Goal: Task Accomplishment & Management: Manage account settings

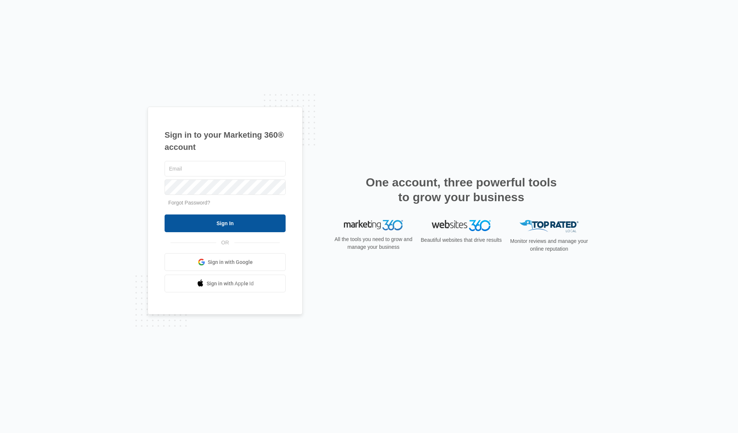
type input "[EMAIL_ADDRESS][DOMAIN_NAME]"
click at [219, 225] on input "Sign In" at bounding box center [225, 224] width 121 height 18
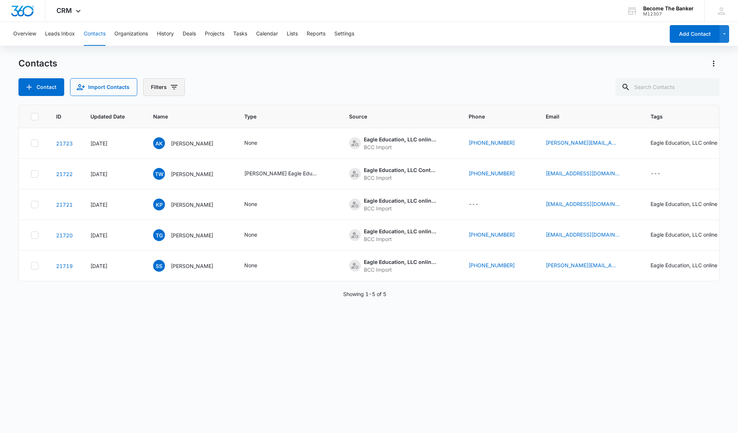
click at [171, 87] on icon "Filters" at bounding box center [174, 87] width 9 height 9
click at [229, 133] on icon "Show Sources filters" at bounding box center [230, 133] width 9 height 9
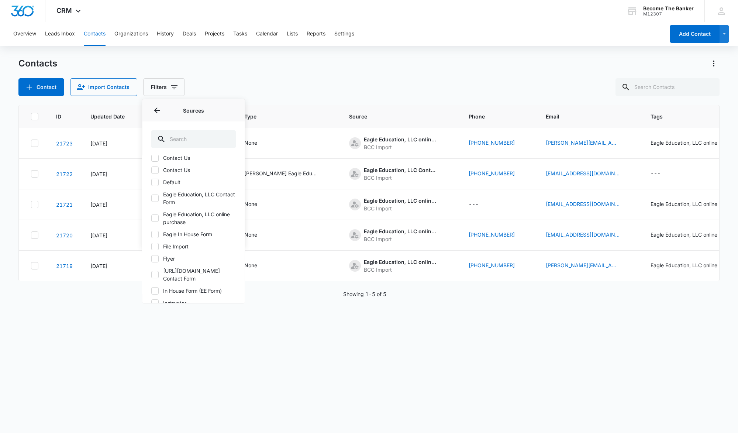
scroll to position [148, 0]
click at [154, 194] on icon at bounding box center [155, 193] width 4 height 3
click at [151, 194] on input "Eagle Education, LLC Contact Form" at bounding box center [151, 194] width 0 height 0
checkbox input "true"
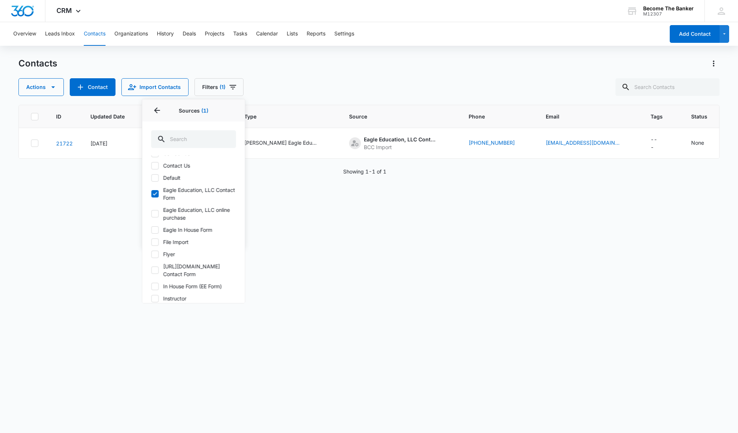
click at [154, 212] on icon at bounding box center [155, 213] width 7 height 7
click at [151, 214] on input "Eagle Education, LLC online purchase" at bounding box center [151, 214] width 0 height 0
checkbox input "true"
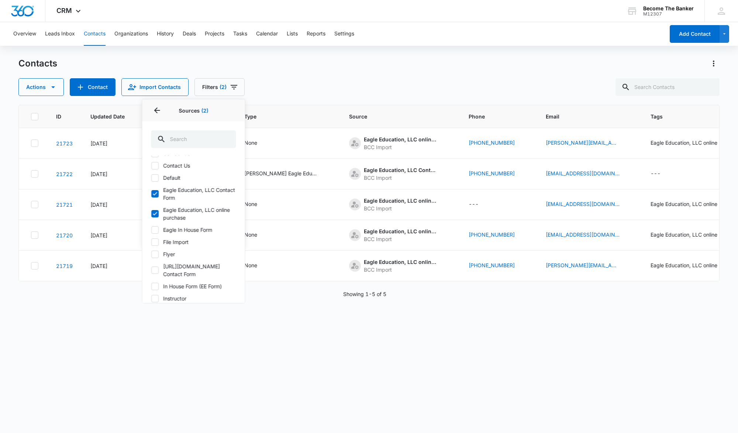
click at [156, 229] on icon at bounding box center [155, 230] width 7 height 7
click at [151, 230] on input "Eagle In House Form" at bounding box center [151, 230] width 0 height 0
checkbox input "true"
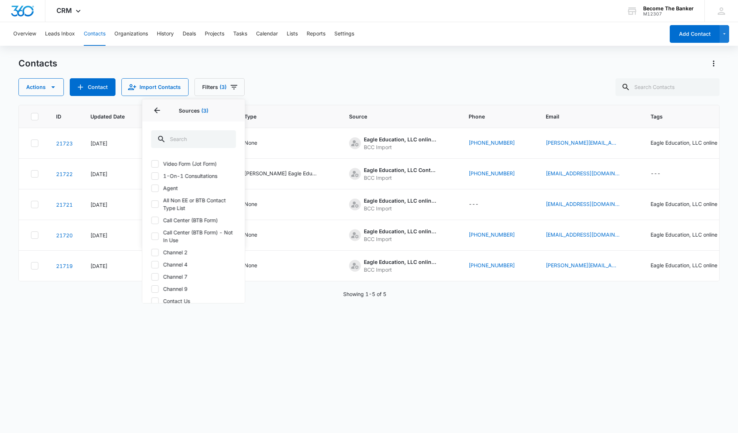
click at [154, 164] on icon at bounding box center [155, 164] width 7 height 7
click at [151, 164] on input "Video Form (Jot Form)" at bounding box center [151, 164] width 0 height 0
checkbox input "true"
click at [155, 175] on icon at bounding box center [155, 176] width 7 height 7
click at [151, 176] on input "1-On-1 Consultations" at bounding box center [151, 176] width 0 height 0
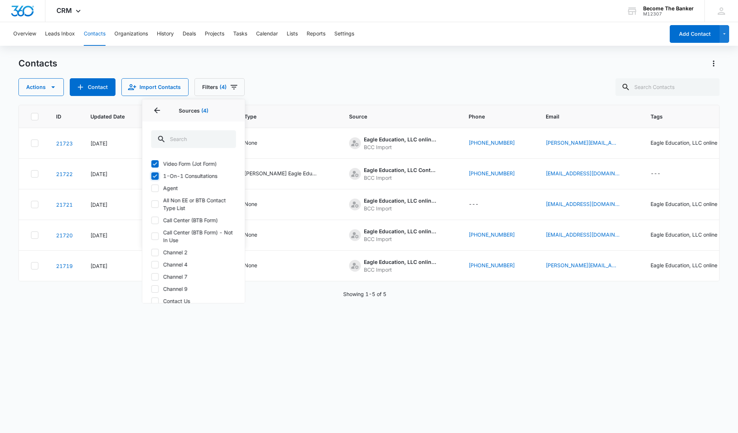
checkbox input "true"
click at [155, 187] on icon at bounding box center [155, 188] width 7 height 7
click at [151, 188] on input "Agent" at bounding box center [151, 188] width 0 height 0
checkbox input "true"
click at [155, 202] on icon at bounding box center [155, 204] width 7 height 7
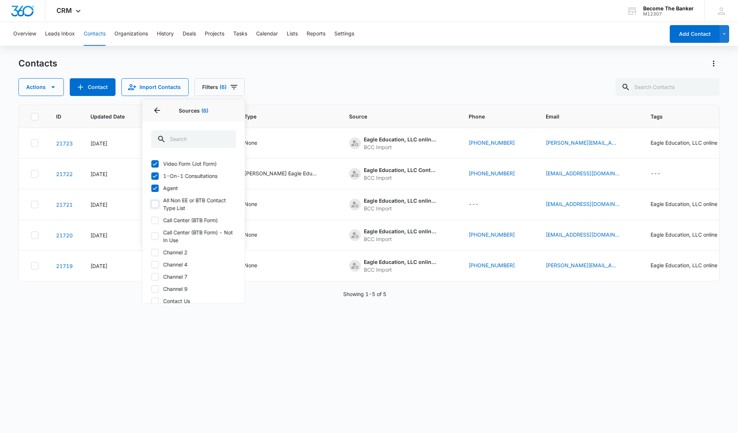
click at [151, 204] on input "All Non EE or BTB Contact Type List" at bounding box center [151, 204] width 0 height 0
checkbox input "true"
click at [155, 219] on icon at bounding box center [155, 220] width 7 height 7
click at [151, 220] on input "Call Center (BTB Form)" at bounding box center [151, 220] width 0 height 0
checkbox input "true"
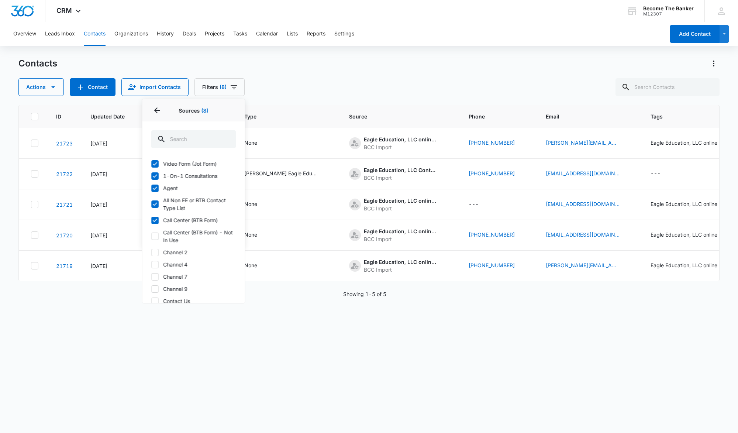
click at [155, 235] on icon at bounding box center [155, 236] width 7 height 7
click at [151, 236] on input "Call Center (BTB Form) - Not In Use" at bounding box center [151, 236] width 0 height 0
checkbox input "true"
click at [154, 251] on icon at bounding box center [155, 252] width 7 height 7
click at [151, 252] on input "Channel 2" at bounding box center [151, 252] width 0 height 0
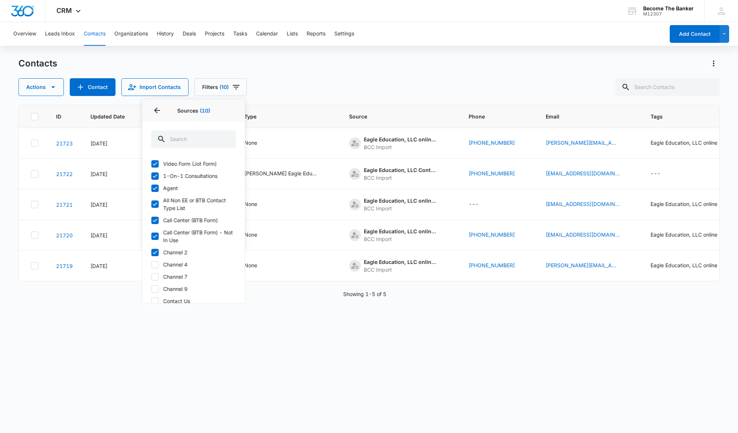
click at [154, 251] on icon at bounding box center [155, 252] width 7 height 7
click at [151, 252] on input "Channel 2" at bounding box center [151, 252] width 0 height 0
checkbox input "false"
drag, startPoint x: 152, startPoint y: 236, endPoint x: 155, endPoint y: 223, distance: 12.8
click at [152, 235] on icon at bounding box center [155, 236] width 7 height 7
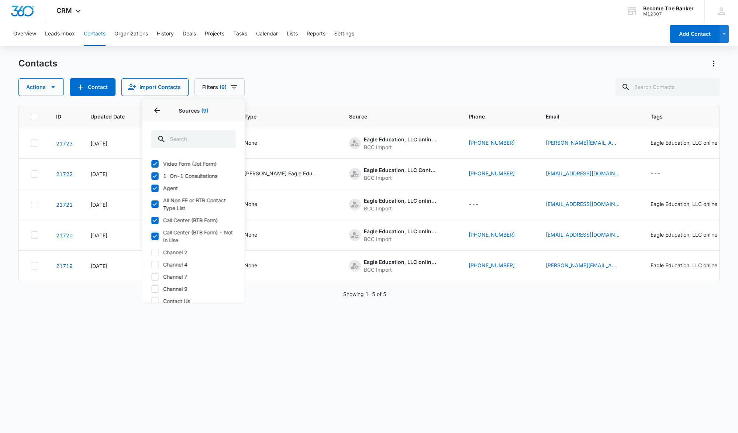
click at [151, 236] on input "Call Center (BTB Form) - Not In Use" at bounding box center [151, 236] width 0 height 0
checkbox input "false"
click at [155, 219] on icon at bounding box center [155, 220] width 7 height 7
click at [151, 220] on input "Call Center (BTB Form)" at bounding box center [151, 220] width 0 height 0
checkbox input "false"
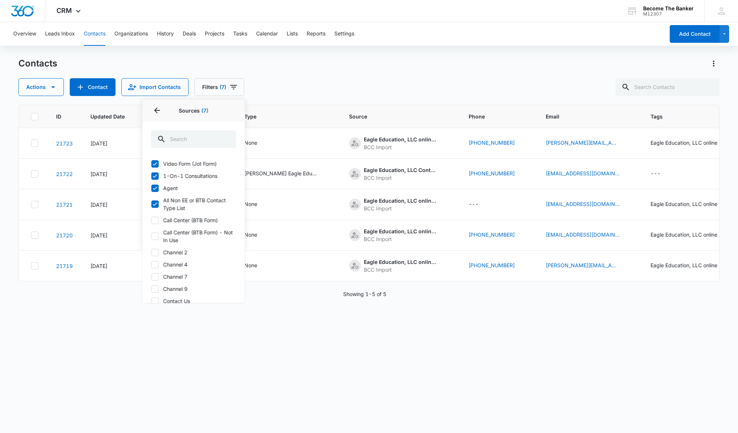
click at [153, 205] on icon at bounding box center [155, 204] width 7 height 7
click at [151, 205] on input "All Non EE or BTB Contact Type List" at bounding box center [151, 204] width 0 height 0
checkbox input "false"
click at [155, 184] on label "Agent" at bounding box center [193, 188] width 85 height 8
click at [151, 188] on input "Agent" at bounding box center [151, 188] width 0 height 0
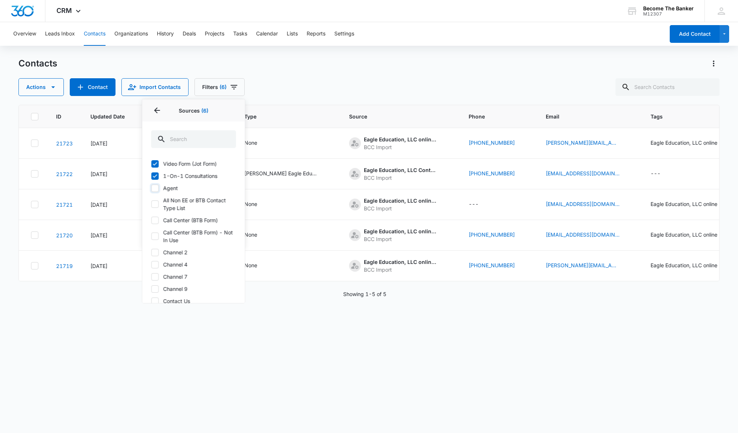
checkbox input "false"
drag, startPoint x: 155, startPoint y: 177, endPoint x: 155, endPoint y: 166, distance: 11.5
click at [155, 176] on icon at bounding box center [155, 176] width 7 height 7
click at [151, 176] on input "1-On-1 Consultations" at bounding box center [151, 176] width 0 height 0
checkbox input "false"
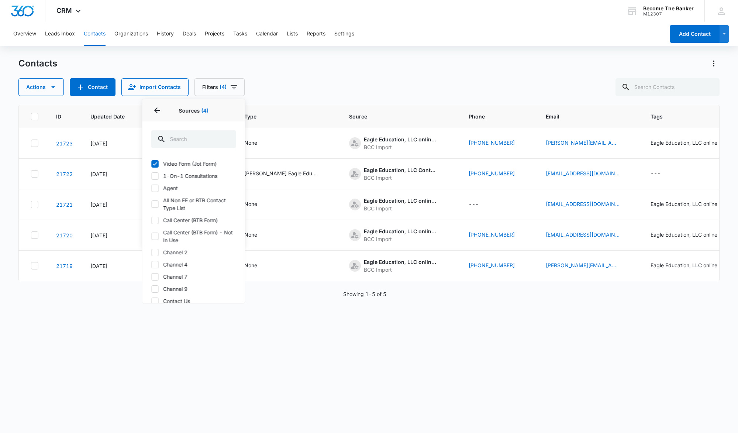
click at [155, 164] on icon at bounding box center [155, 163] width 4 height 3
click at [151, 164] on input "Video Form (Jot Form)" at bounding box center [151, 164] width 0 height 0
checkbox input "false"
click at [156, 107] on icon "Back" at bounding box center [156, 110] width 9 height 9
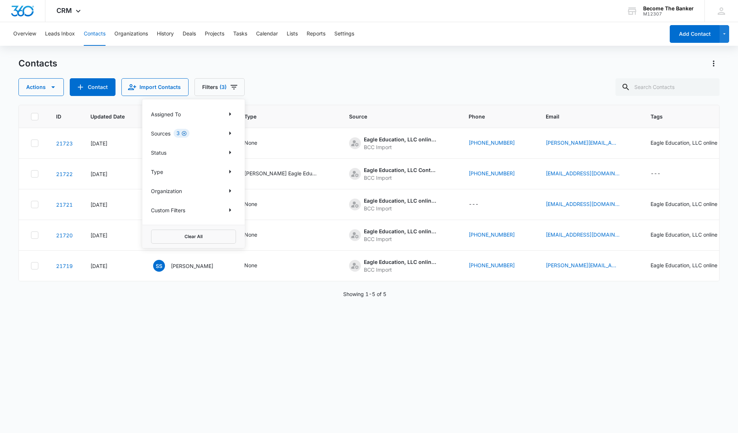
click at [184, 132] on icon "Clear" at bounding box center [184, 134] width 6 height 6
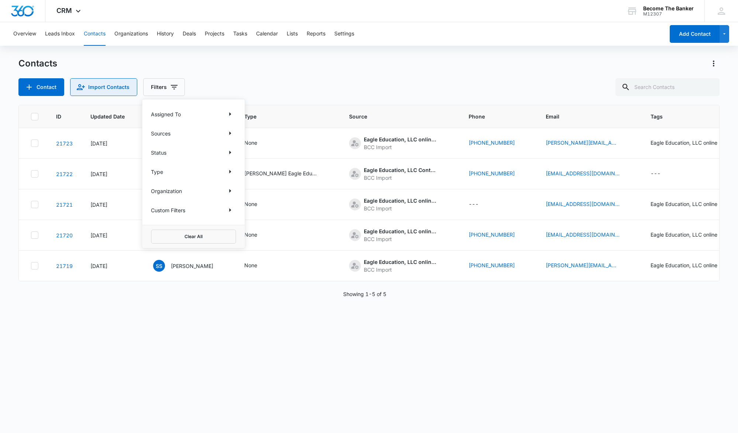
click at [111, 87] on button "Import Contacts" at bounding box center [103, 87] width 67 height 18
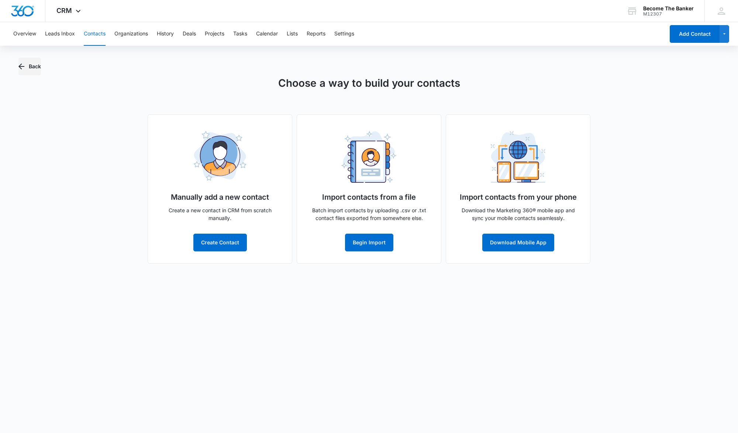
click at [35, 64] on button "Back" at bounding box center [29, 67] width 23 height 18
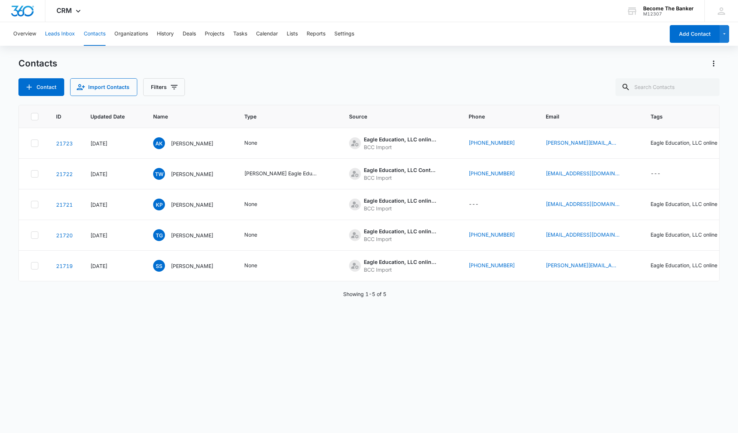
click at [59, 34] on button "Leads Inbox" at bounding box center [60, 34] width 30 height 24
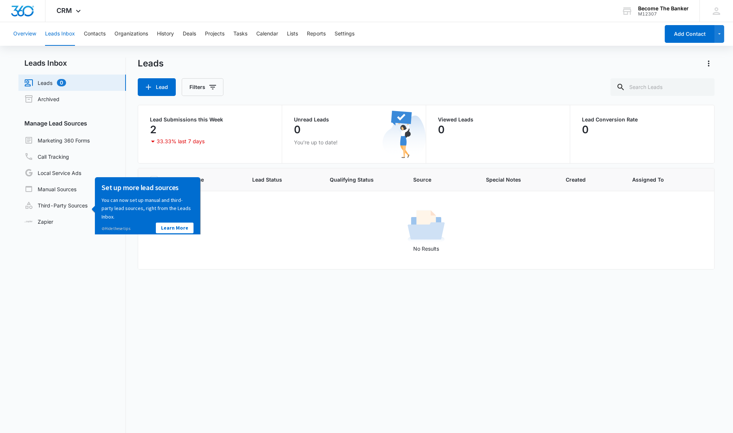
click at [24, 33] on button "Overview" at bounding box center [24, 34] width 23 height 24
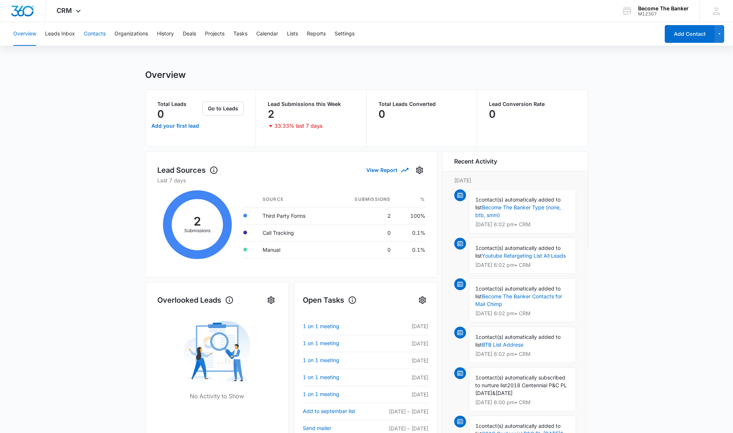
click at [95, 32] on button "Contacts" at bounding box center [95, 34] width 22 height 24
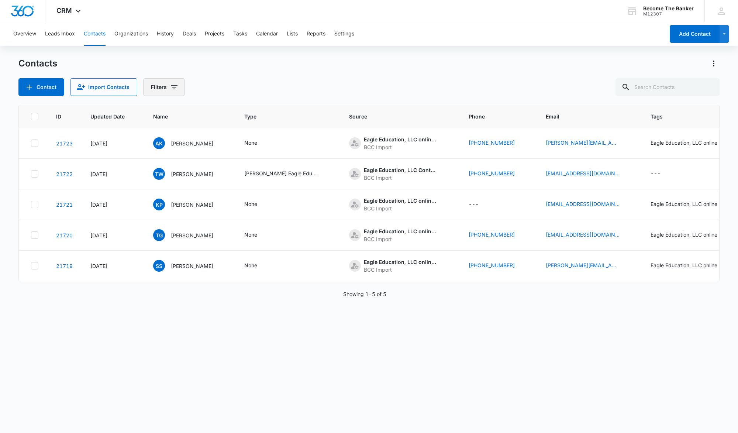
click at [164, 85] on button "Filters" at bounding box center [164, 87] width 42 height 18
click at [230, 171] on icon "Show Type filters" at bounding box center [230, 172] width 2 height 4
click at [155, 175] on icon at bounding box center [155, 176] width 7 height 7
click at [151, 176] on input "Become the Banker" at bounding box center [151, 176] width 0 height 0
checkbox input "true"
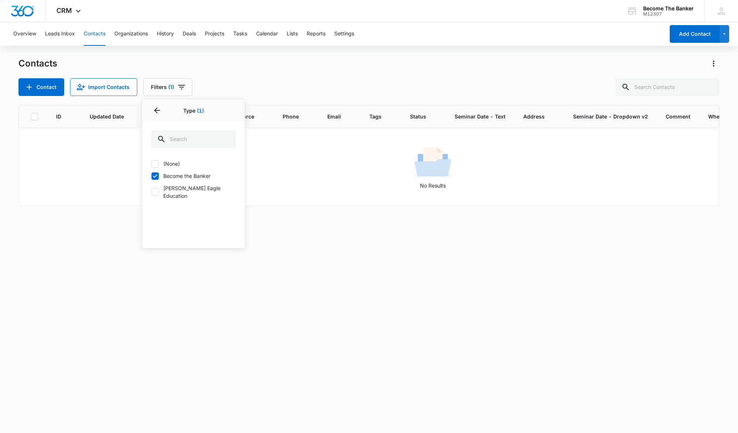
click at [154, 189] on icon at bounding box center [155, 192] width 7 height 7
click at [151, 192] on input "[PERSON_NAME] Eagle Education" at bounding box center [151, 192] width 0 height 0
checkbox input "true"
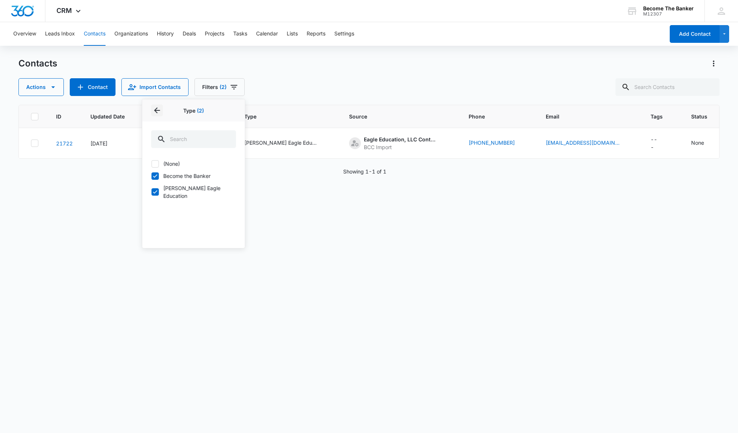
click at [157, 110] on icon "Back" at bounding box center [157, 110] width 6 height 6
click at [226, 189] on button "Show Organization filters" at bounding box center [230, 191] width 12 height 12
click at [156, 107] on icon "Back" at bounding box center [156, 110] width 9 height 9
click at [222, 210] on div "Custom Filters" at bounding box center [193, 210] width 85 height 12
click at [227, 209] on icon "Show Custom Filters filters" at bounding box center [230, 210] width 9 height 9
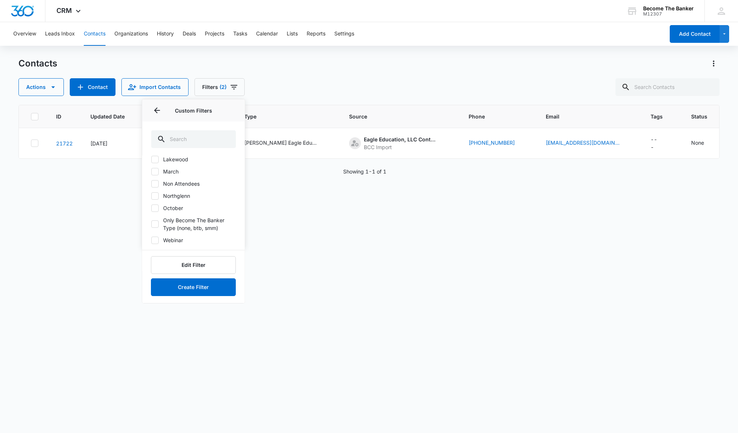
scroll to position [176, 0]
click at [157, 236] on icon at bounding box center [155, 238] width 7 height 7
click at [151, 238] on input "Webinar" at bounding box center [151, 238] width 0 height 0
checkbox input "true"
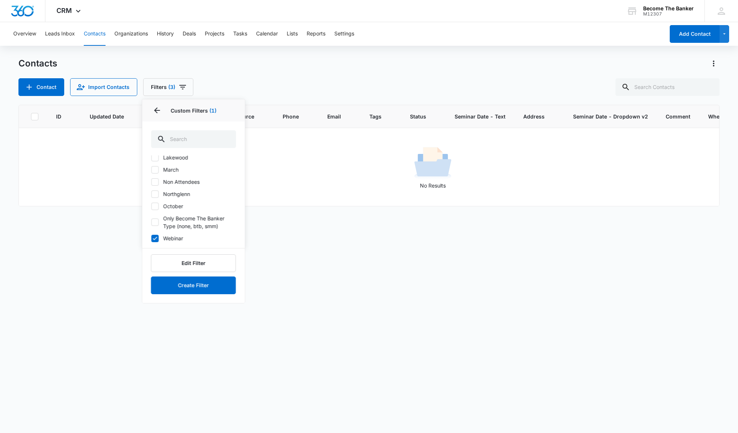
click at [154, 221] on icon at bounding box center [155, 222] width 7 height 7
click at [151, 222] on input "Only Become The Banker Type (none, btb, smm)" at bounding box center [151, 222] width 0 height 0
checkbox input "true"
click at [154, 203] on icon at bounding box center [155, 206] width 7 height 7
click at [151, 206] on input "October" at bounding box center [151, 206] width 0 height 0
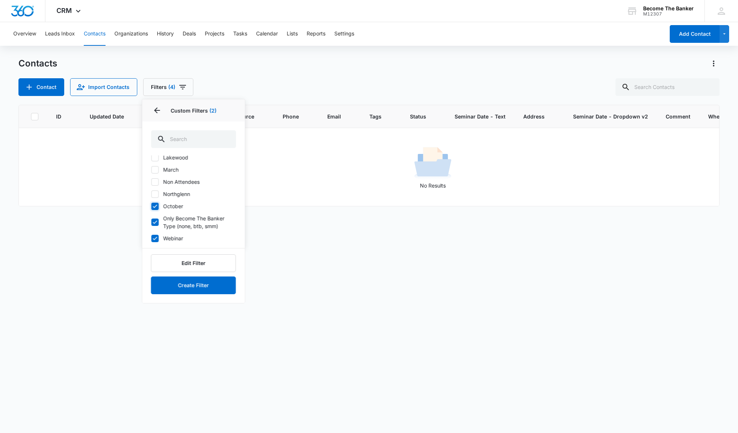
checkbox input "true"
click at [155, 192] on icon at bounding box center [155, 194] width 7 height 7
click at [151, 194] on input "Northglenn" at bounding box center [151, 194] width 0 height 0
checkbox input "true"
click at [155, 181] on icon at bounding box center [155, 182] width 7 height 7
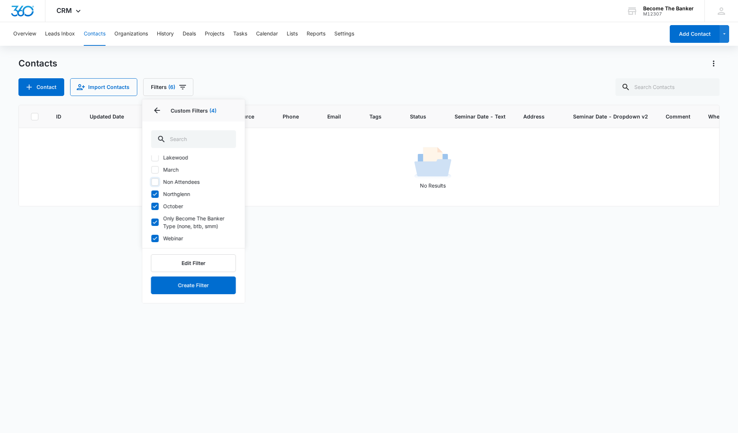
click at [151, 182] on input "Non Attendees" at bounding box center [151, 182] width 0 height 0
checkbox input "true"
click at [155, 169] on icon at bounding box center [155, 170] width 7 height 7
click at [151, 169] on input "March" at bounding box center [151, 169] width 0 height 0
checkbox input "true"
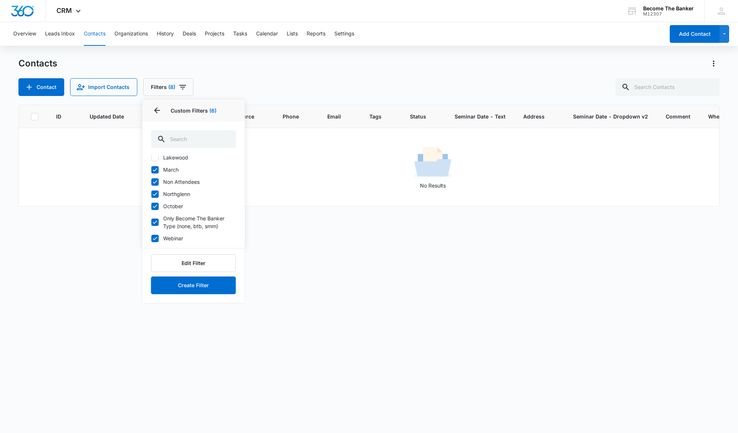
click at [154, 158] on icon at bounding box center [155, 157] width 4 height 3
click at [151, 158] on input "Lakewood" at bounding box center [151, 157] width 0 height 0
checkbox input "true"
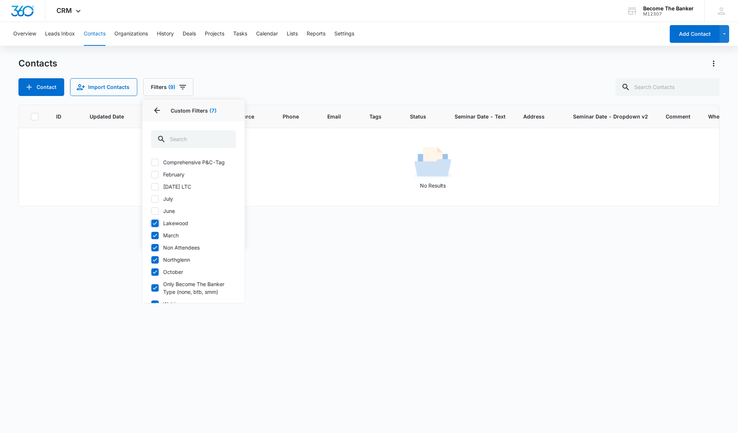
scroll to position [102, 0]
click at [155, 215] on icon at bounding box center [155, 211] width 7 height 7
click at [151, 212] on input "June" at bounding box center [151, 211] width 0 height 0
checkbox input "true"
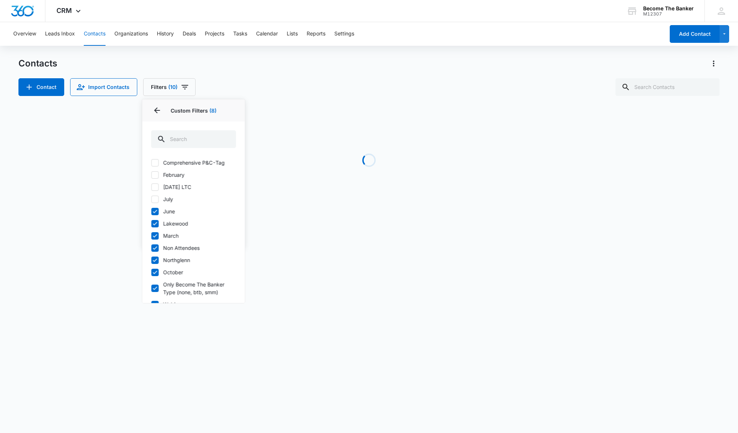
click at [154, 201] on icon at bounding box center [155, 199] width 4 height 3
click at [151, 199] on input "July" at bounding box center [151, 199] width 0 height 0
checkbox input "true"
click at [154, 191] on icon at bounding box center [155, 187] width 7 height 7
click at [151, 187] on input "[DATE] LTC" at bounding box center [151, 187] width 0 height 0
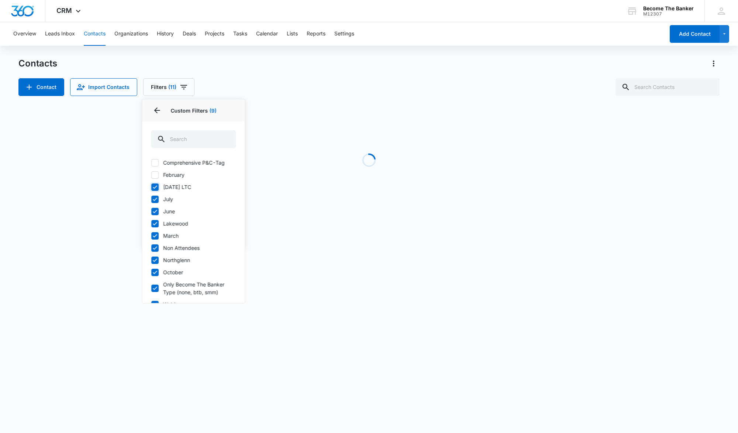
checkbox input "true"
click at [152, 178] on icon at bounding box center [155, 175] width 7 height 7
click at [151, 175] on input "February" at bounding box center [151, 175] width 0 height 0
checkbox input "true"
click at [155, 166] on icon at bounding box center [155, 162] width 7 height 7
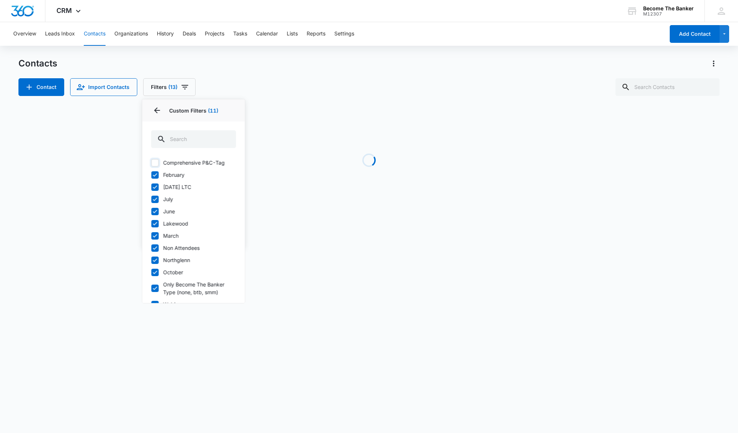
click at [151, 163] on input "Comprehensive P&C-Tag" at bounding box center [151, 162] width 0 height 0
checkbox input "true"
click at [156, 154] on icon at bounding box center [155, 150] width 7 height 7
click at [151, 151] on input "Centennial" at bounding box center [151, 150] width 0 height 0
checkbox input "true"
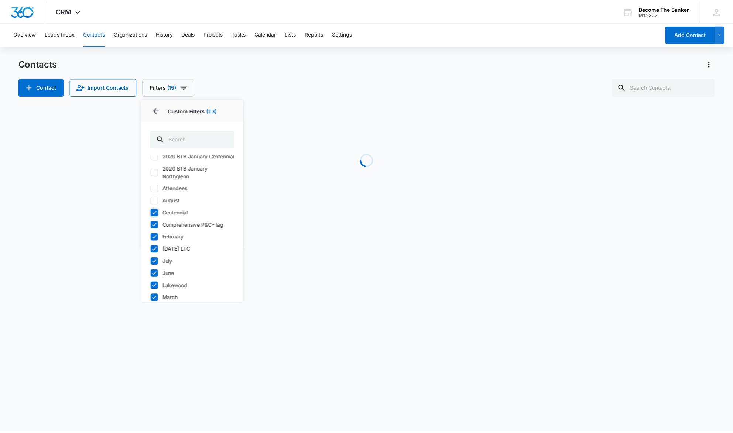
scroll to position [0, 0]
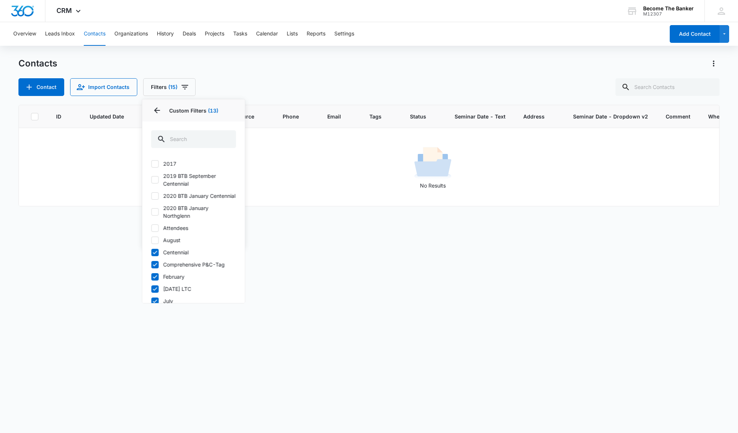
click at [154, 244] on icon at bounding box center [155, 240] width 7 height 7
click at [151, 240] on input "August" at bounding box center [151, 240] width 0 height 0
checkbox input "true"
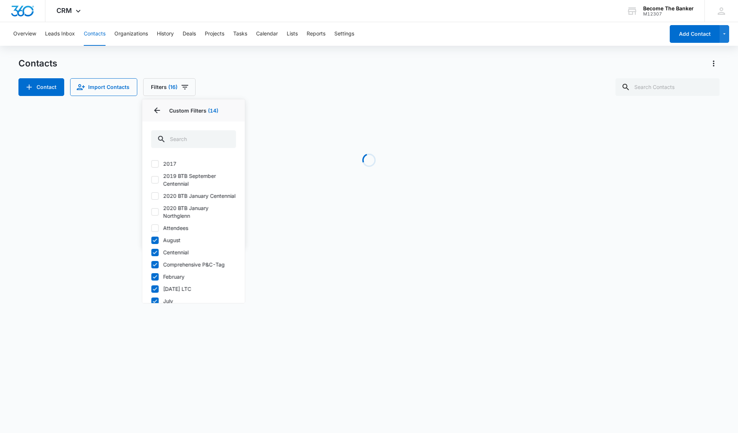
click at [155, 231] on icon at bounding box center [155, 228] width 7 height 7
click at [151, 228] on input "Attendees" at bounding box center [151, 228] width 0 height 0
checkbox input "true"
click at [154, 215] on icon at bounding box center [155, 212] width 7 height 7
click at [151, 212] on input "2020 BTB January Northglenn" at bounding box center [151, 212] width 0 height 0
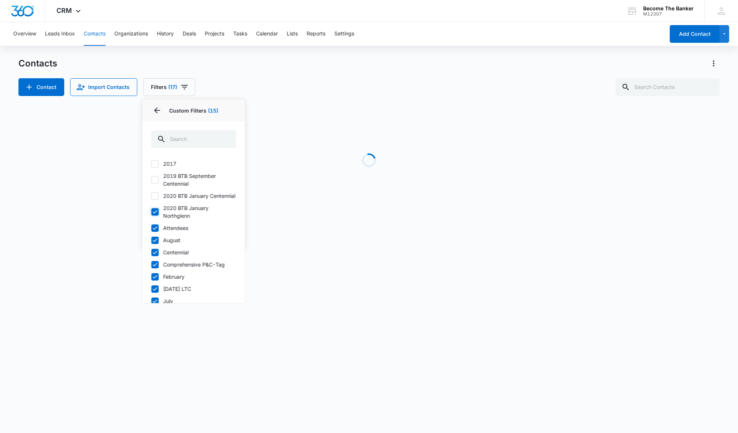
checkbox input "true"
click at [153, 198] on icon at bounding box center [155, 196] width 7 height 7
click at [151, 196] on input "2020 BTB January Centennial" at bounding box center [151, 196] width 0 height 0
checkbox input "true"
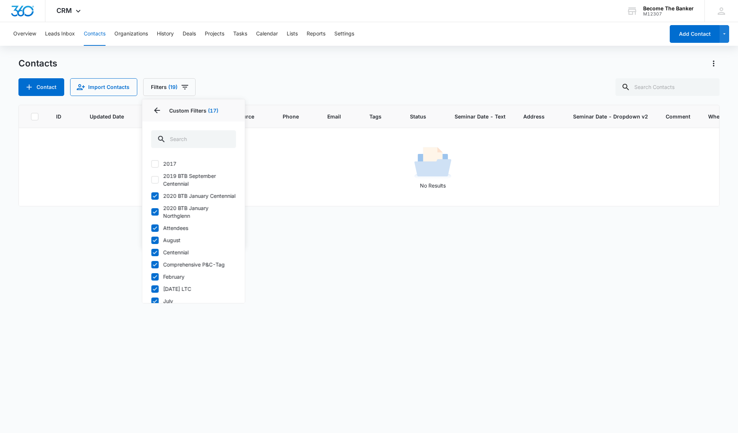
click at [154, 179] on icon at bounding box center [155, 179] width 7 height 7
click at [151, 180] on input "2019 BTB September Centennial" at bounding box center [151, 180] width 0 height 0
checkbox input "true"
click at [154, 165] on icon at bounding box center [155, 164] width 7 height 7
click at [151, 164] on input "2017" at bounding box center [151, 164] width 0 height 0
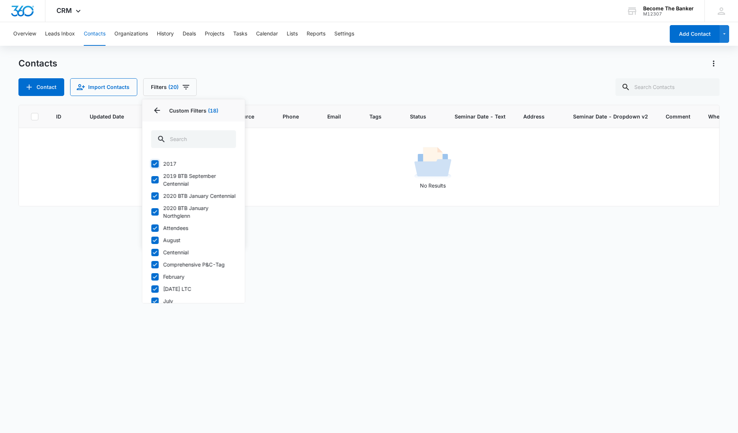
checkbox input "true"
click at [157, 112] on icon "Back" at bounding box center [157, 110] width 6 height 6
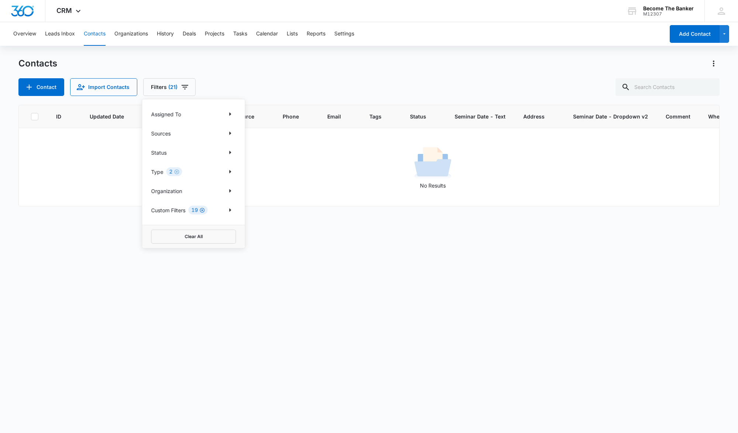
click at [202, 209] on icon "Clear" at bounding box center [202, 210] width 6 height 6
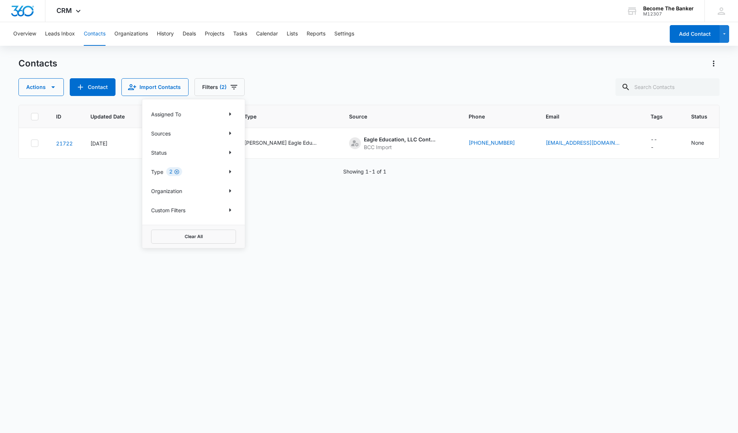
click at [176, 171] on icon "Clear" at bounding box center [177, 172] width 6 height 6
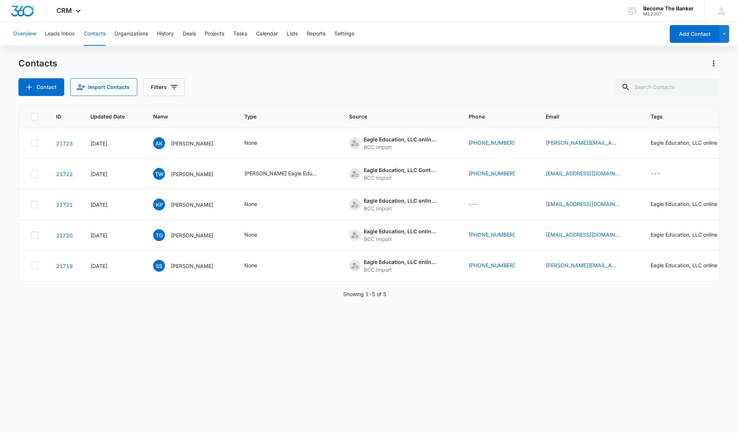
click at [28, 32] on button "Overview" at bounding box center [24, 34] width 23 height 24
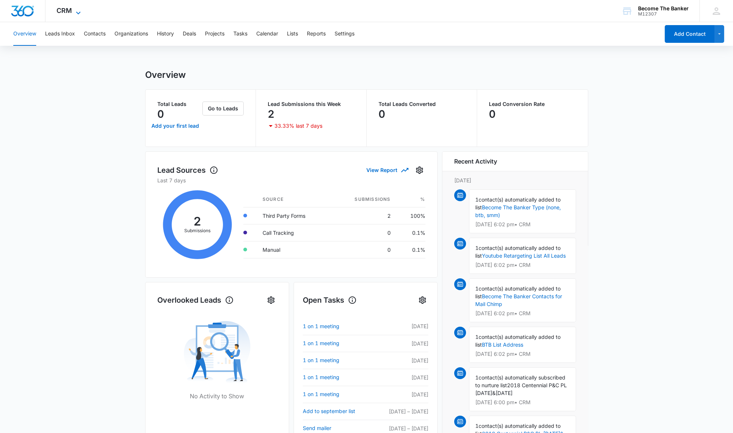
click at [76, 11] on icon at bounding box center [78, 12] width 9 height 9
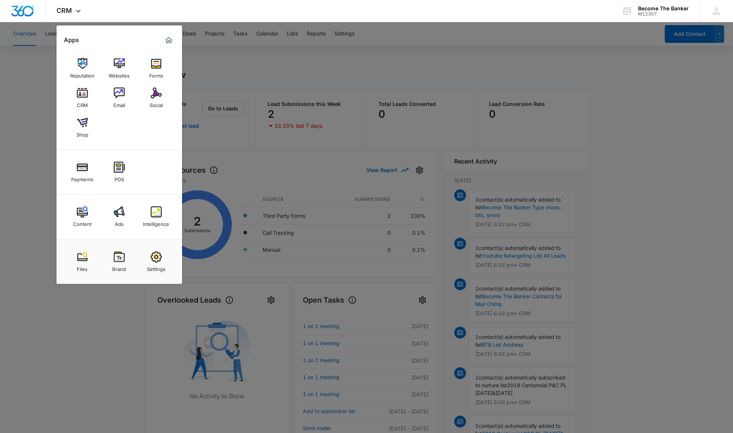
click at [20, 103] on div at bounding box center [366, 216] width 733 height 433
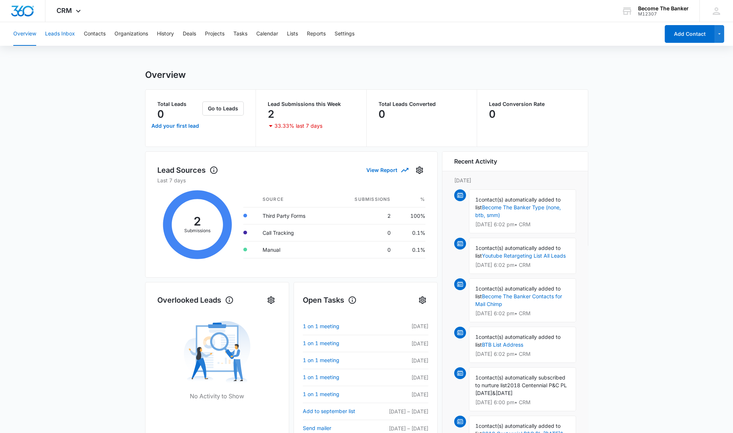
click at [59, 33] on button "Leads Inbox" at bounding box center [60, 34] width 30 height 24
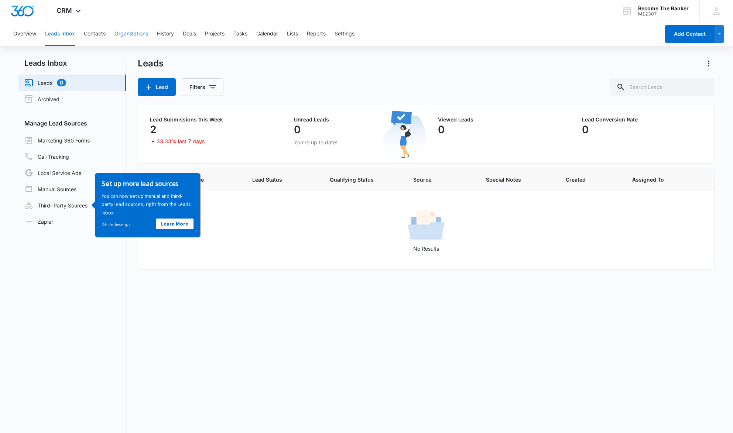
click at [126, 32] on button "Organizations" at bounding box center [131, 34] width 34 height 24
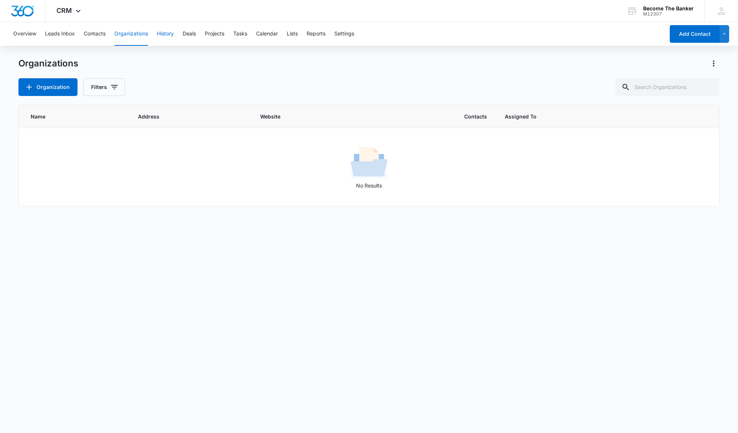
click at [167, 33] on button "History" at bounding box center [165, 34] width 17 height 24
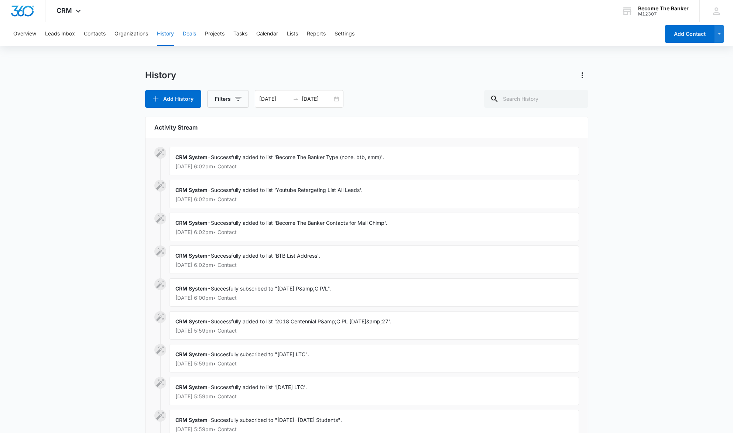
click at [192, 33] on button "Deals" at bounding box center [189, 34] width 13 height 24
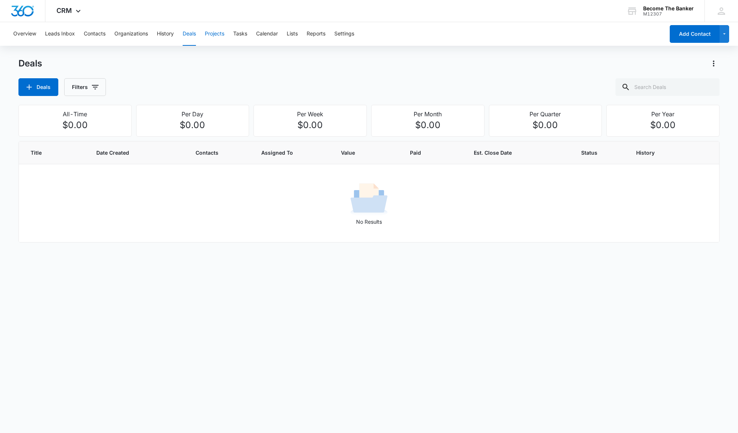
click at [215, 34] on button "Projects" at bounding box center [215, 34] width 20 height 24
click at [242, 32] on button "Tasks" at bounding box center [240, 34] width 14 height 24
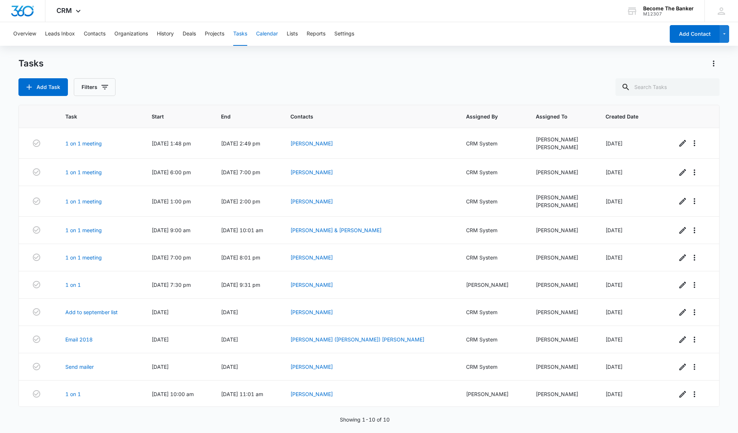
click at [268, 34] on button "Calendar" at bounding box center [267, 34] width 22 height 24
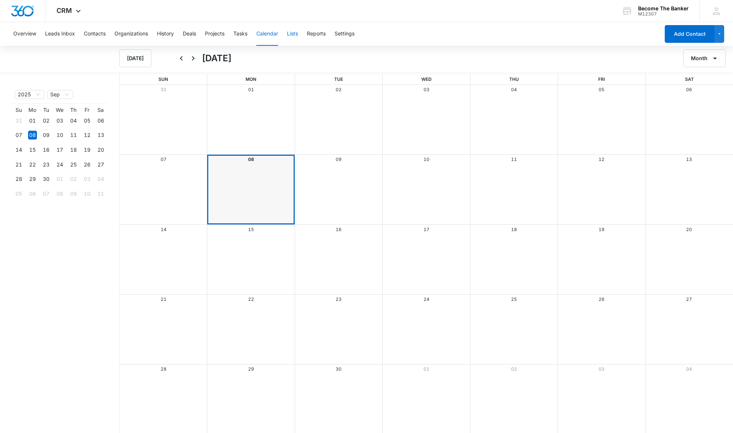
click at [292, 34] on button "Lists" at bounding box center [292, 34] width 11 height 24
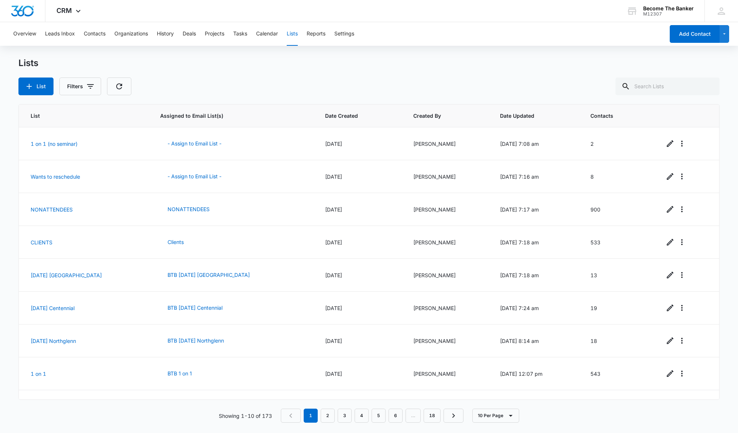
click at [292, 34] on button "Lists" at bounding box center [292, 34] width 11 height 24
click at [313, 33] on button "Reports" at bounding box center [316, 34] width 19 height 24
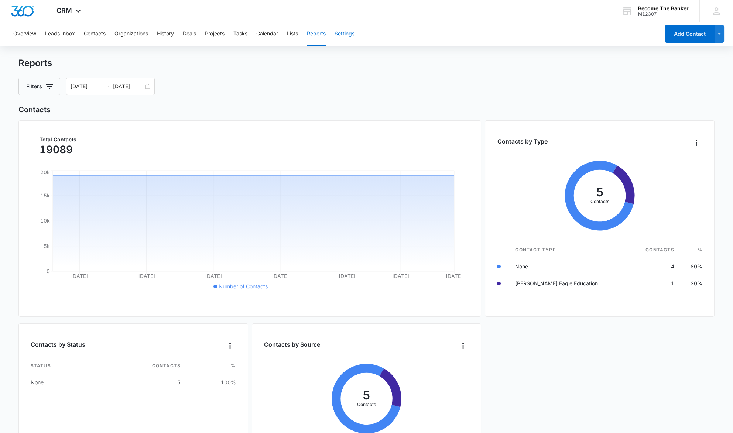
click at [344, 32] on button "Settings" at bounding box center [344, 34] width 20 height 24
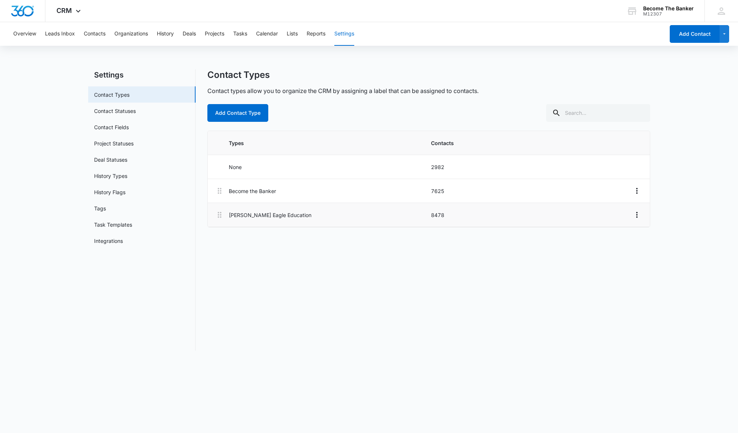
click at [264, 214] on p "[PERSON_NAME] Eagle Education" at bounding box center [328, 215] width 198 height 8
click at [637, 213] on icon "Overflow Menu" at bounding box center [637, 214] width 9 height 9
click at [220, 217] on icon at bounding box center [220, 215] width 4 height 6
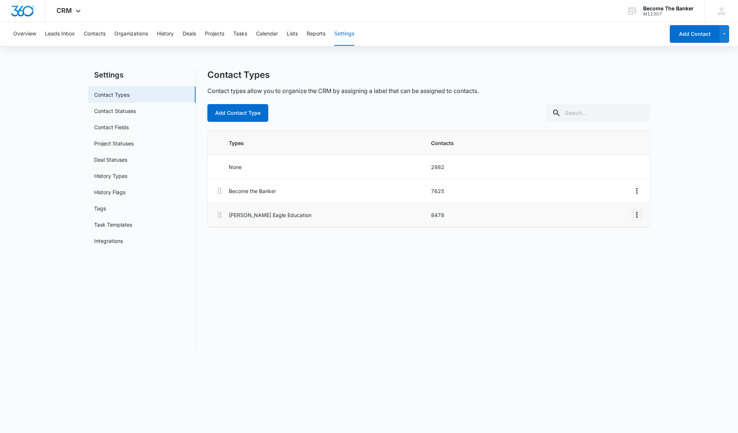
click at [220, 216] on icon at bounding box center [220, 215] width 4 height 6
click at [437, 214] on p "8478" at bounding box center [530, 215] width 198 height 8
click at [410, 216] on p "[PERSON_NAME] Eagle Education" at bounding box center [328, 215] width 198 height 8
click at [95, 34] on button "Contacts" at bounding box center [95, 34] width 22 height 24
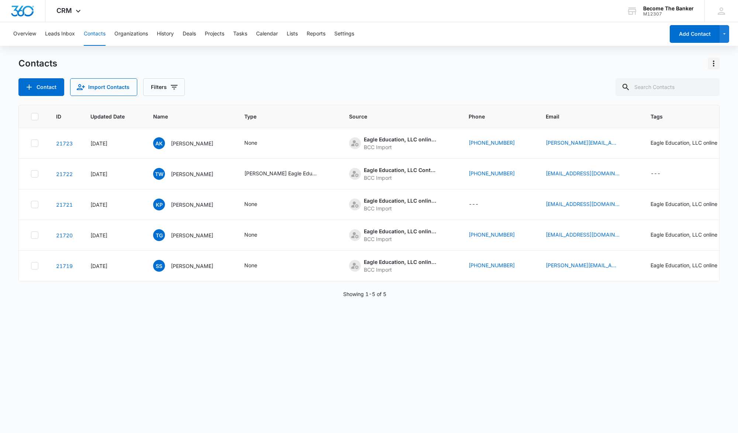
click at [714, 62] on icon "Actions" at bounding box center [714, 63] width 9 height 9
click at [720, 11] on icon at bounding box center [721, 11] width 11 height 11
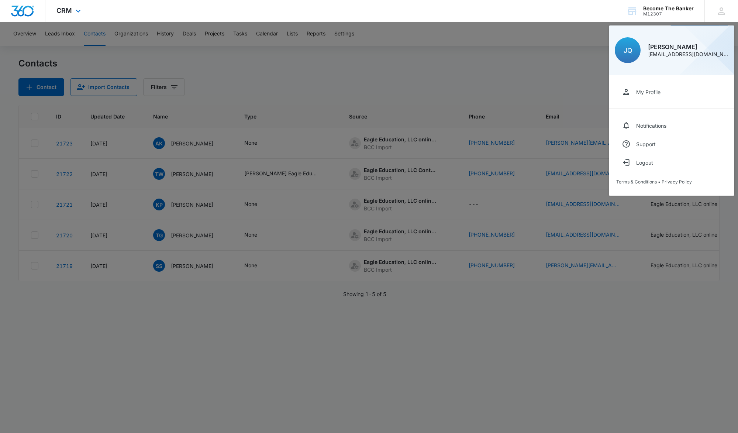
click at [526, 11] on div "CRM Apps Reputation Websites Forms CRM Email Social Shop Payments POS Content A…" at bounding box center [369, 11] width 738 height 22
click at [398, 75] on div at bounding box center [369, 216] width 738 height 433
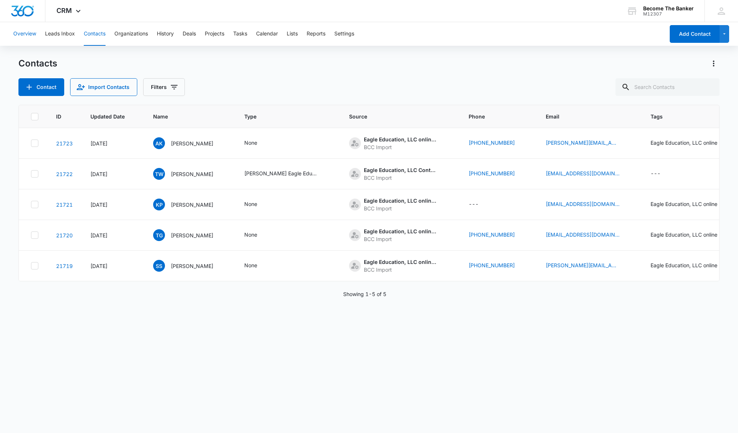
click at [26, 34] on button "Overview" at bounding box center [24, 34] width 23 height 24
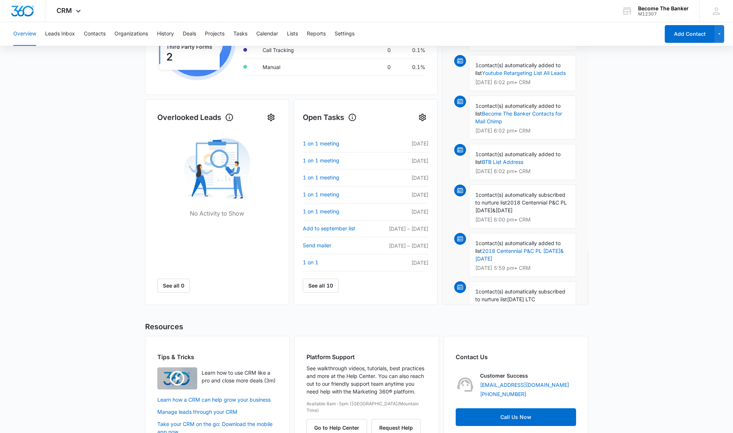
scroll to position [185, 0]
